Goal: Information Seeking & Learning: Learn about a topic

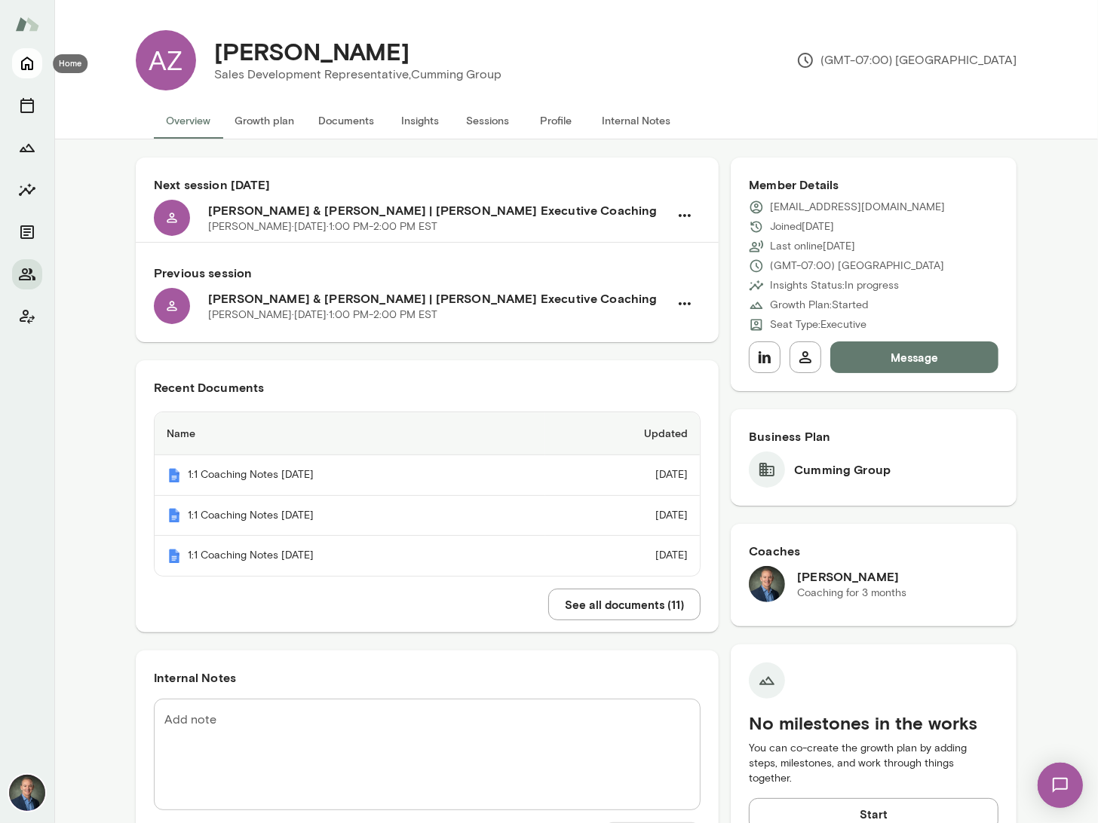
click at [39, 68] on button "Home" at bounding box center [27, 63] width 30 height 30
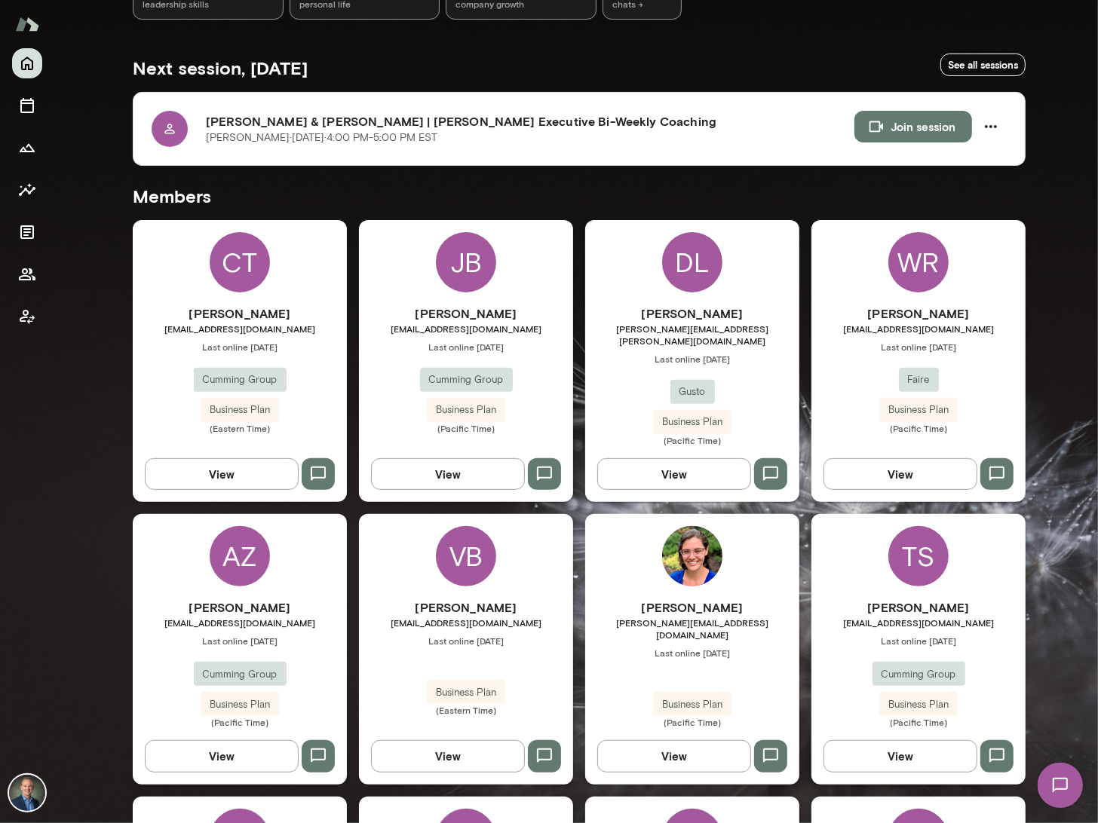
scroll to position [240, 0]
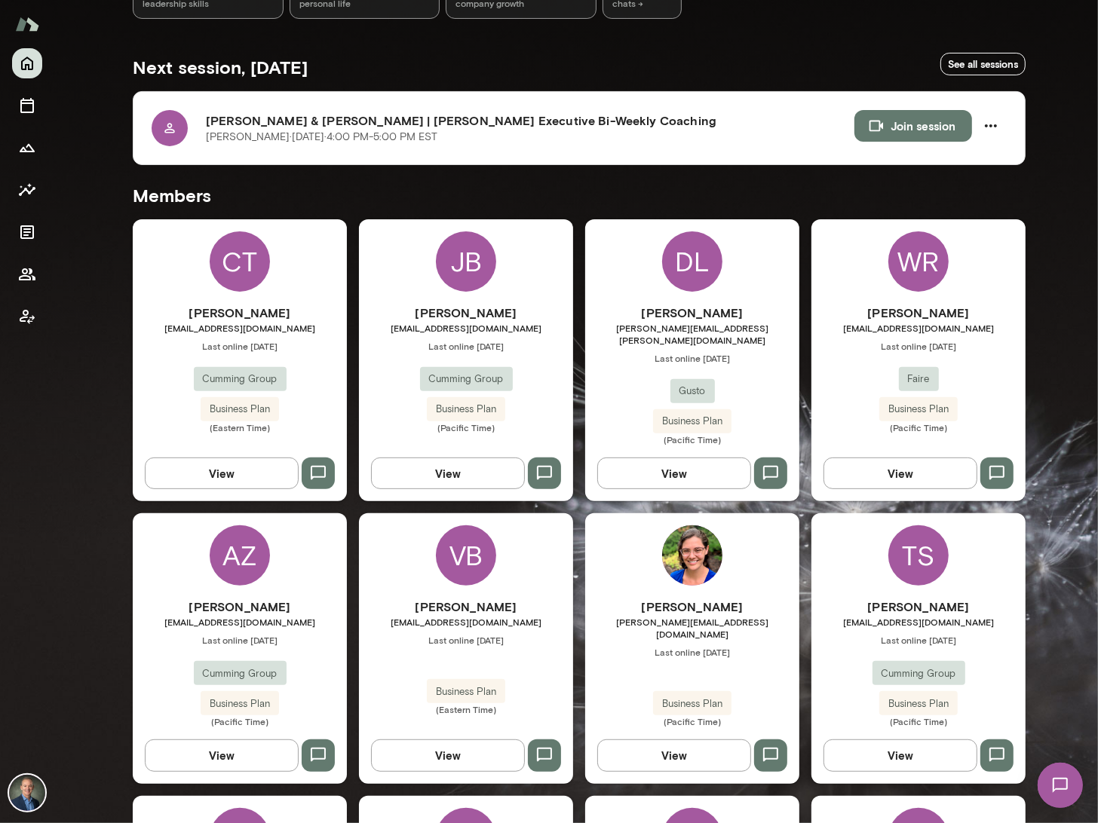
click at [622, 354] on div "[PERSON_NAME] [PERSON_NAME][EMAIL_ADDRESS][PERSON_NAME][DOMAIN_NAME] Last onlin…" at bounding box center [692, 375] width 214 height 142
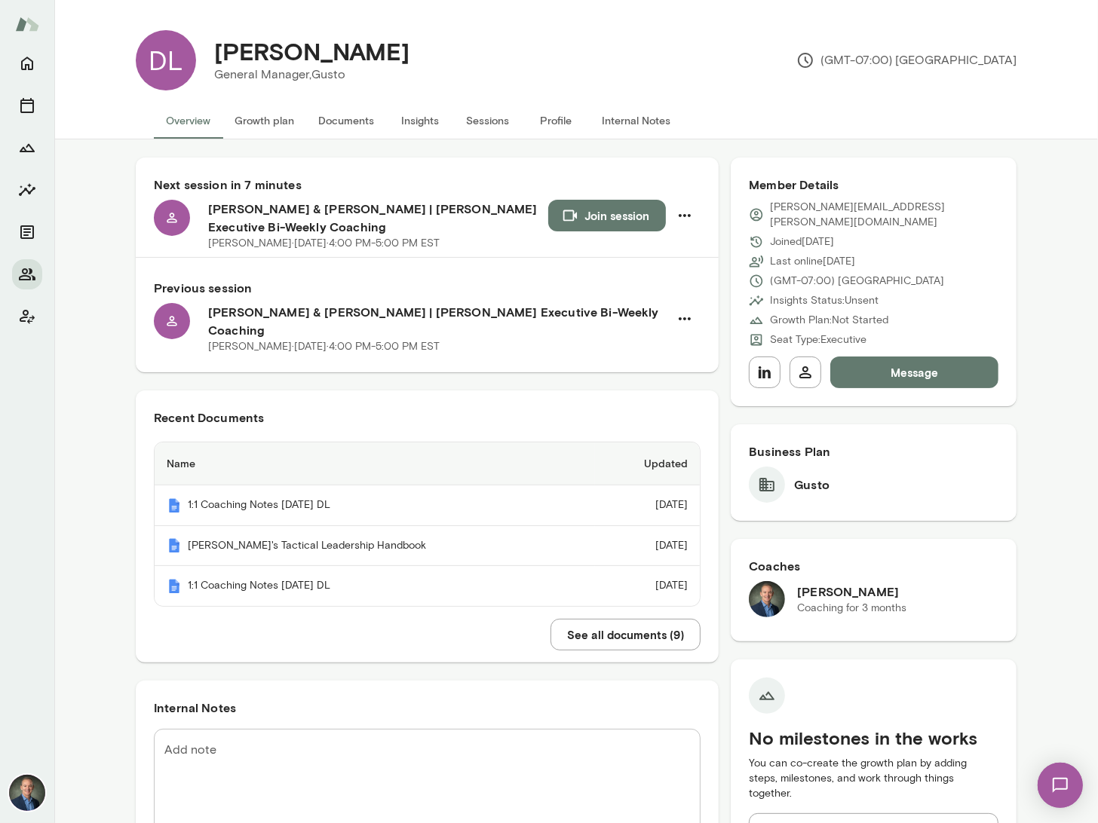
click at [423, 117] on button "Insights" at bounding box center [420, 121] width 68 height 36
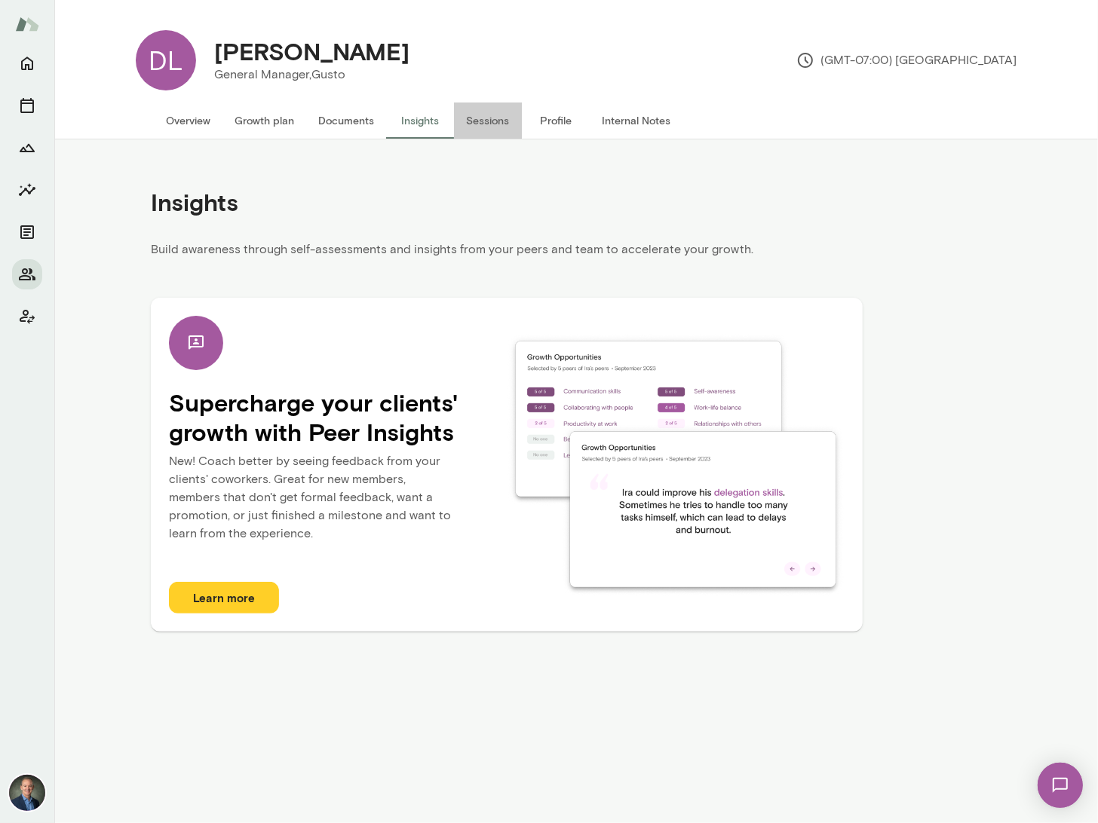
click at [498, 122] on button "Sessions" at bounding box center [488, 121] width 68 height 36
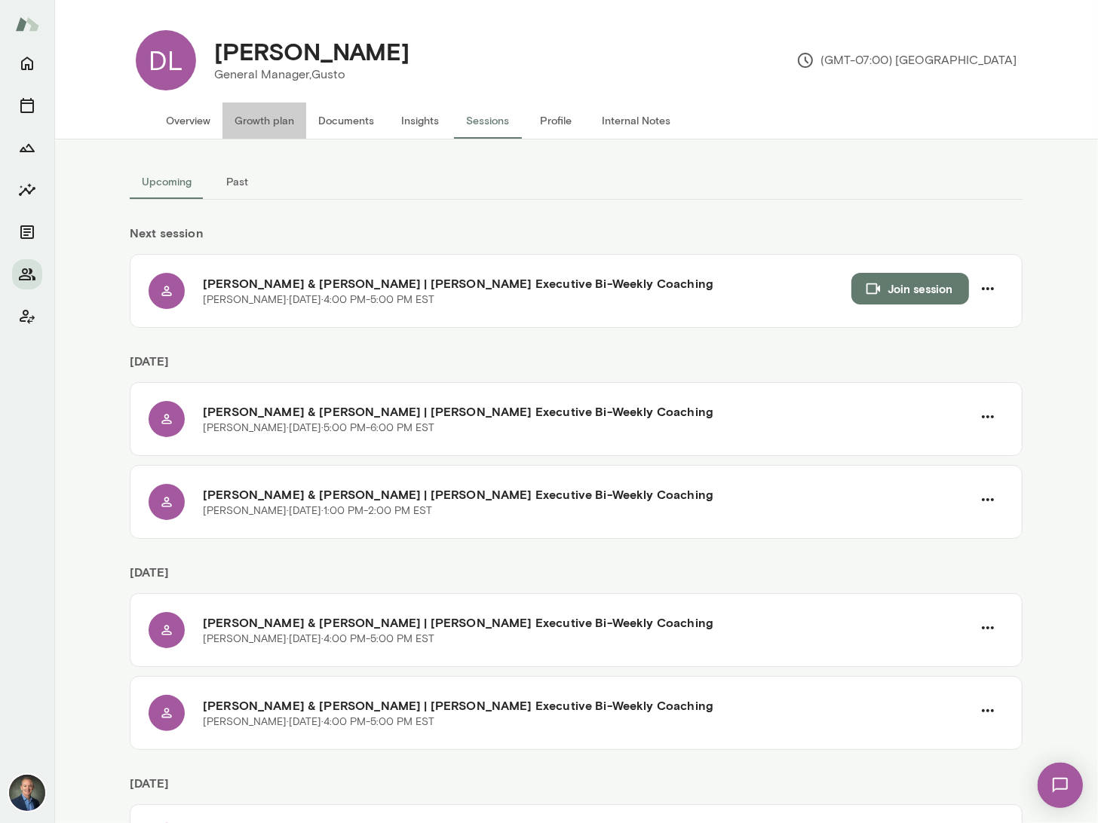
click at [247, 121] on button "Growth plan" at bounding box center [264, 121] width 84 height 36
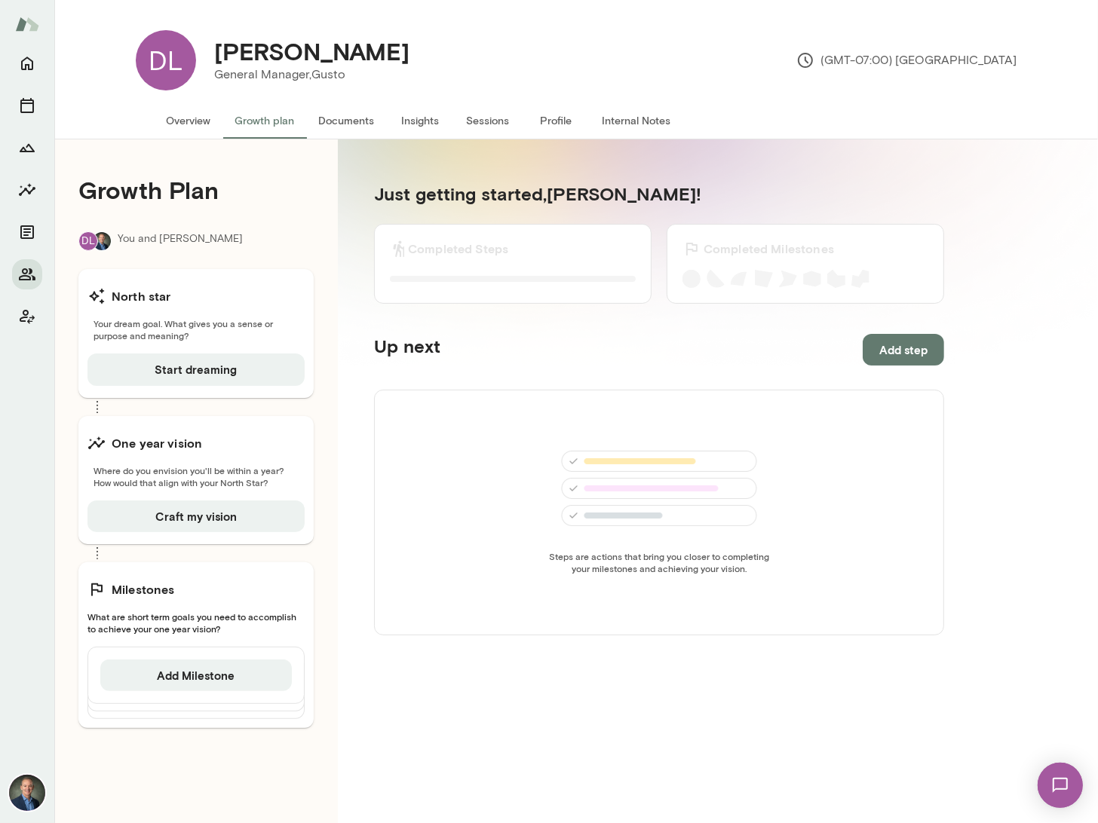
click at [168, 115] on button "Overview" at bounding box center [188, 121] width 69 height 36
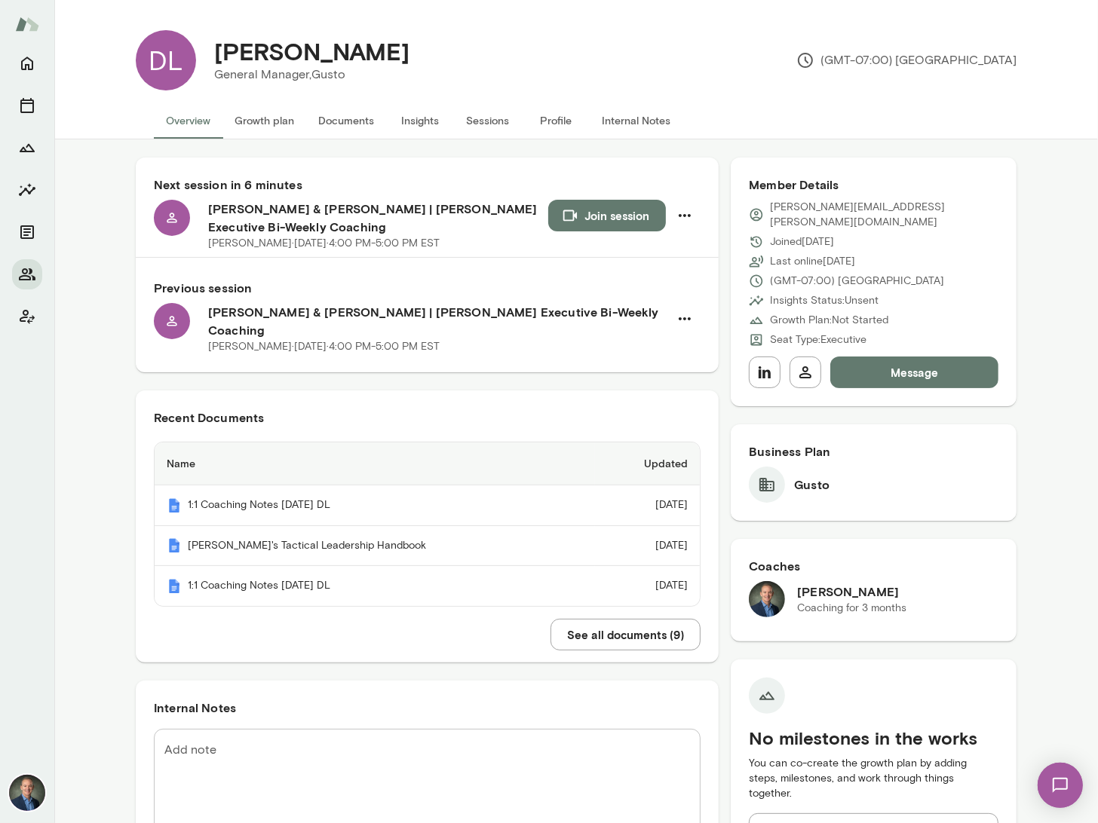
click at [646, 623] on button "See all documents ( 9 )" at bounding box center [625, 635] width 150 height 32
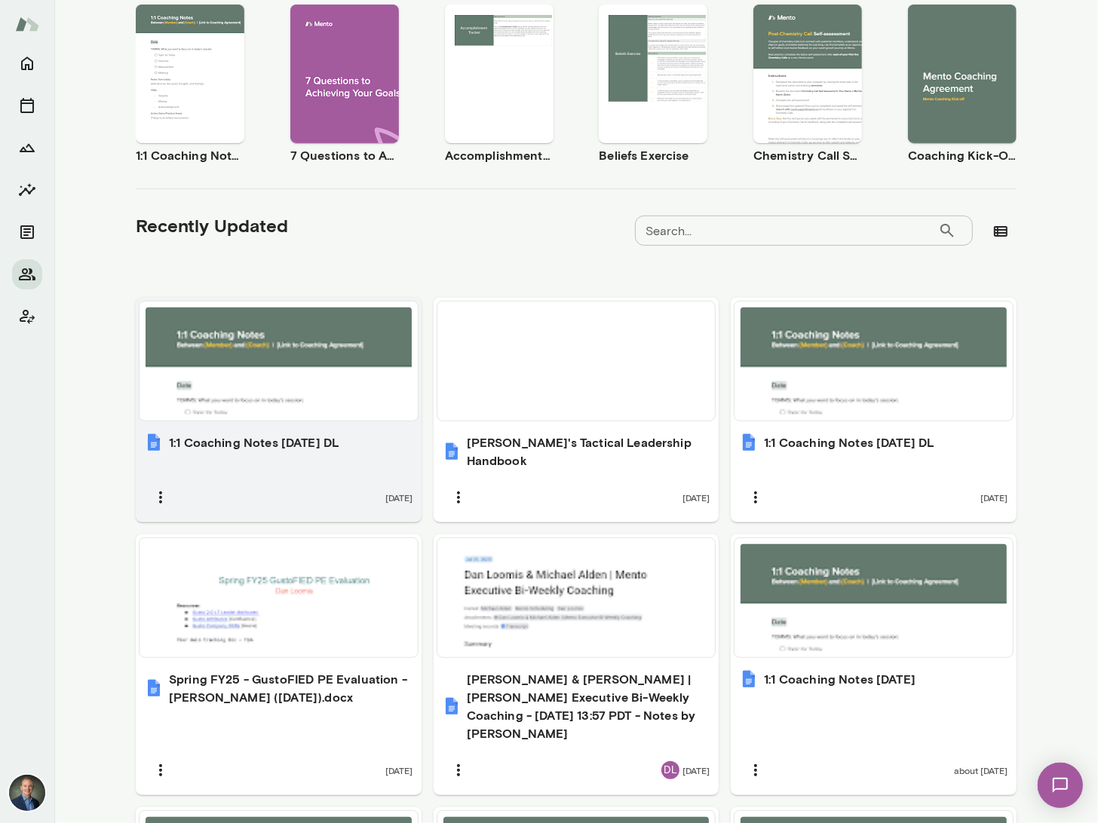
scroll to position [342, 0]
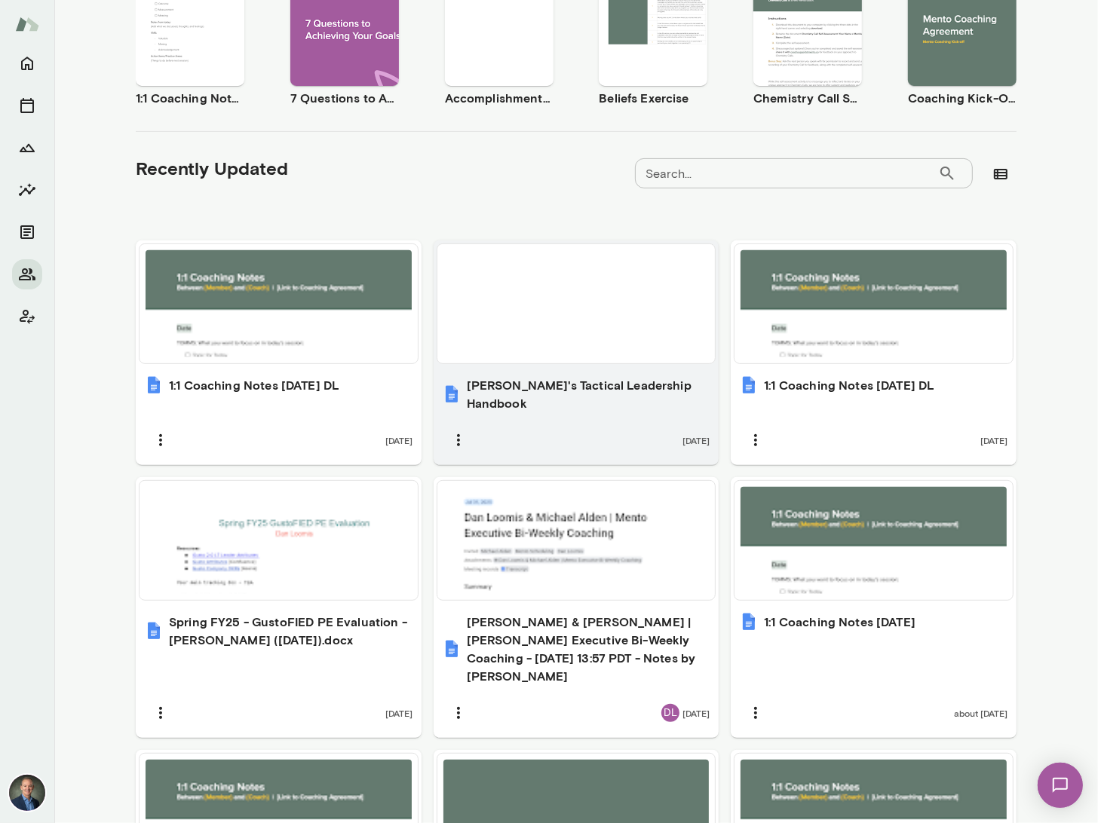
click at [608, 389] on h6 "[PERSON_NAME]'s Tactical Leadership Handbook" at bounding box center [589, 394] width 244 height 36
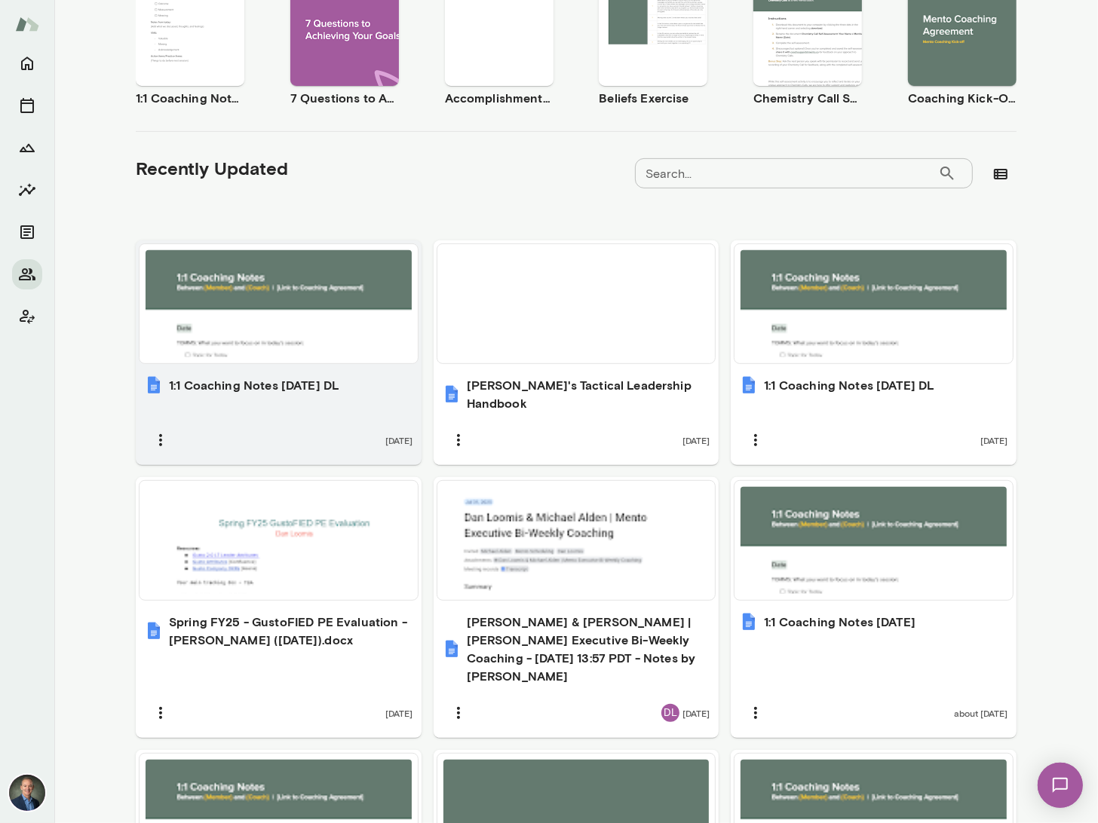
click at [294, 397] on div "1:1 Coaching Notes [DATE] DL [DATE]" at bounding box center [279, 416] width 286 height 98
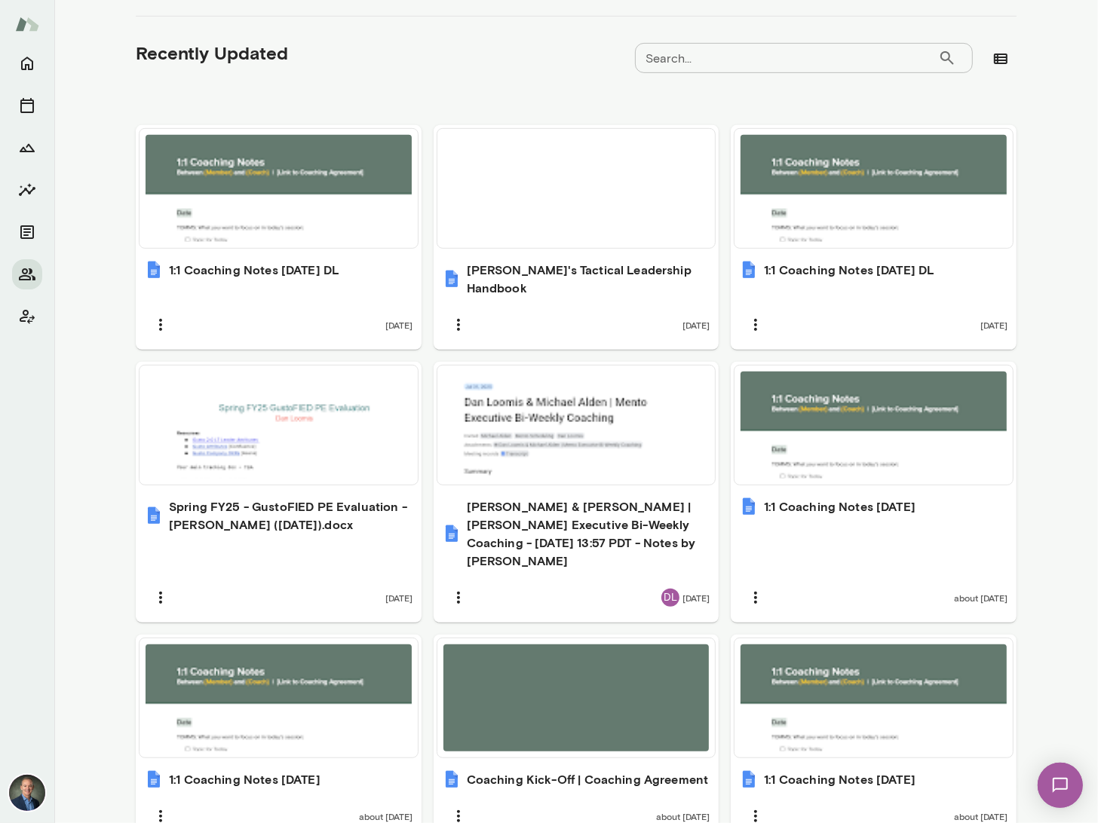
scroll to position [510, 0]
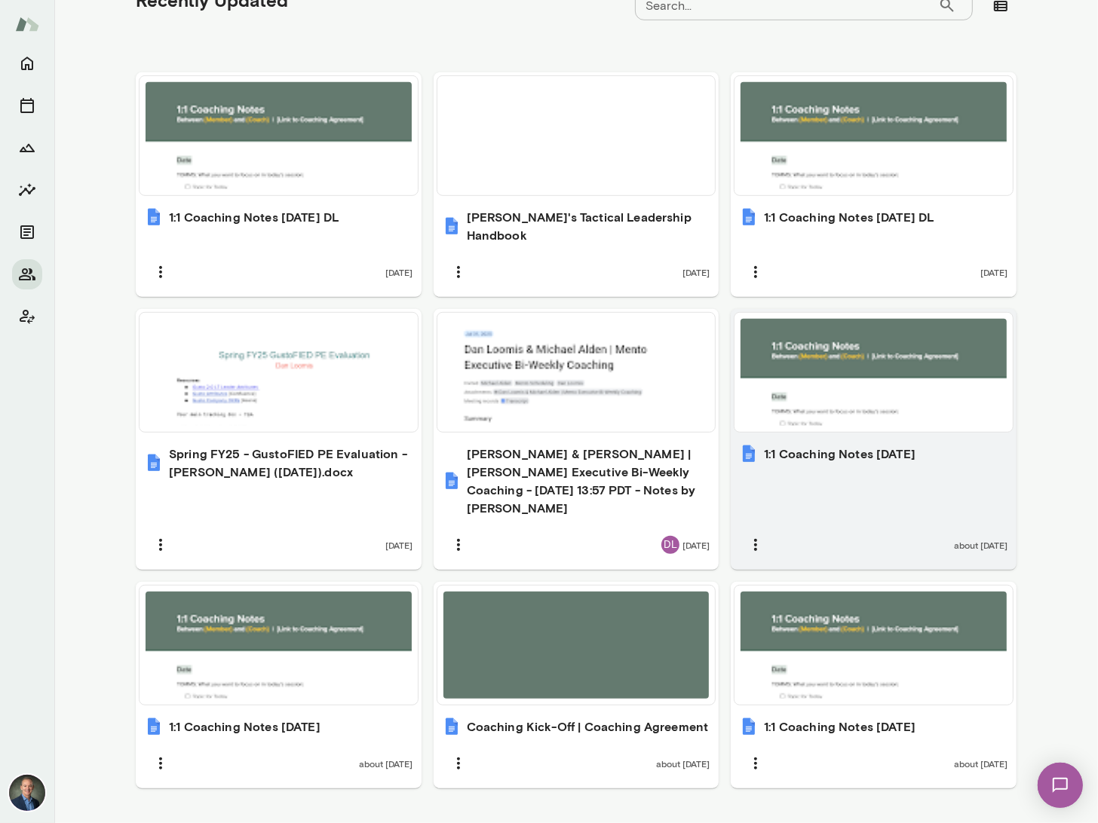
click at [819, 360] on div at bounding box center [873, 372] width 266 height 107
